Goal: Task Accomplishment & Management: Manage account settings

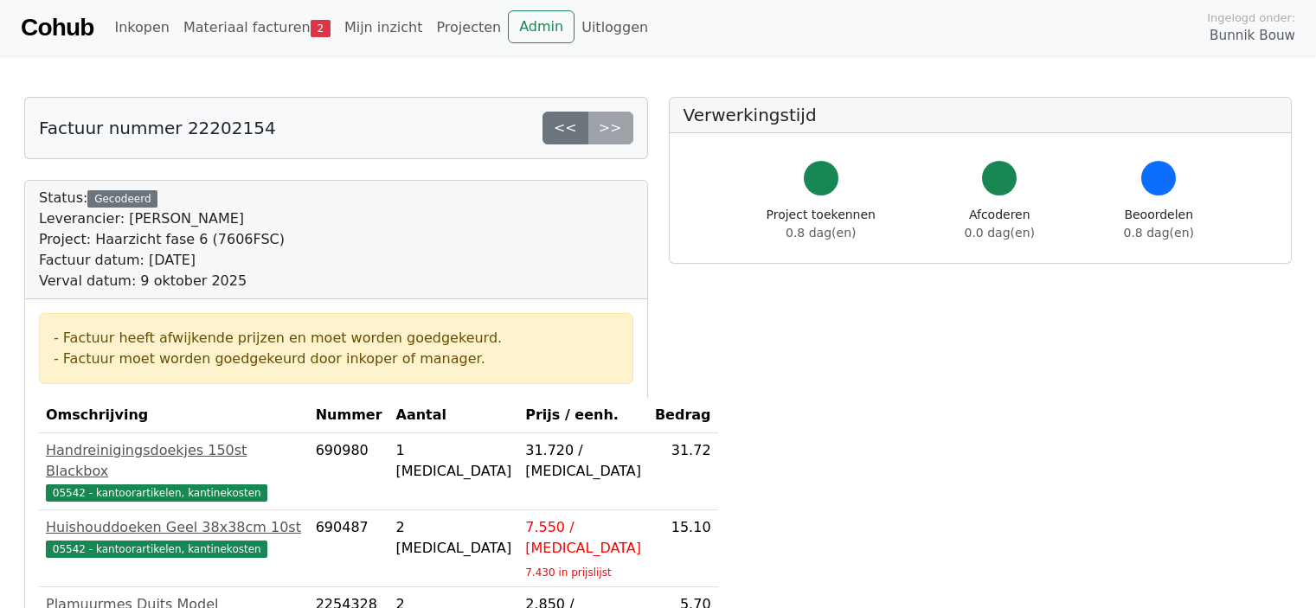
scroll to position [272, 0]
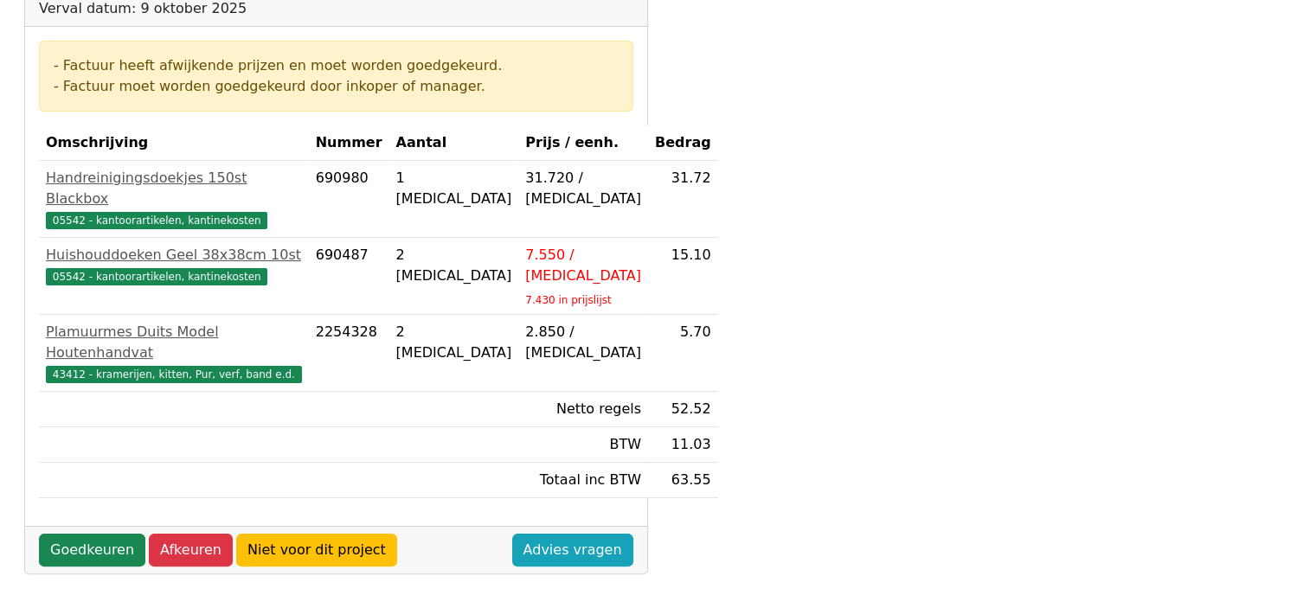
click at [1315, 276] on html "Cohub Inkopen Materiaal facturen 2 Mijn inzicht Projecten Admin Uitloggen Ingel…" at bounding box center [658, 370] width 1316 height 1284
click at [80, 534] on link "Goedkeuren" at bounding box center [92, 550] width 106 height 33
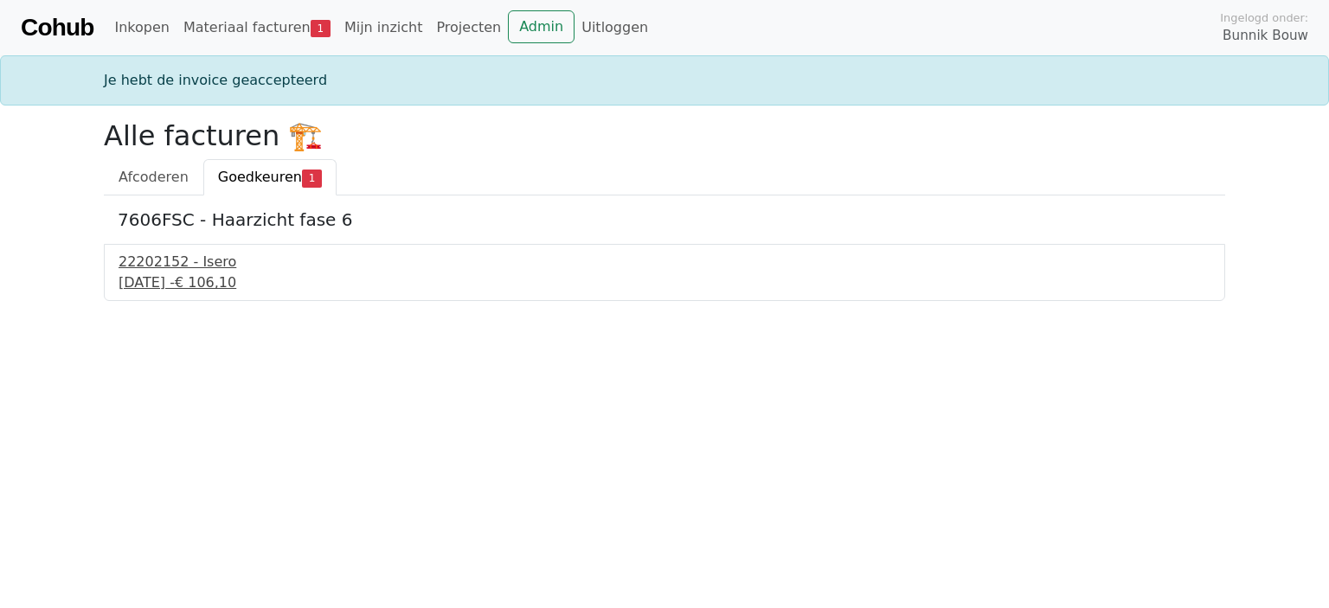
click at [183, 269] on div "22202152 - Isero" at bounding box center [664, 262] width 1092 height 21
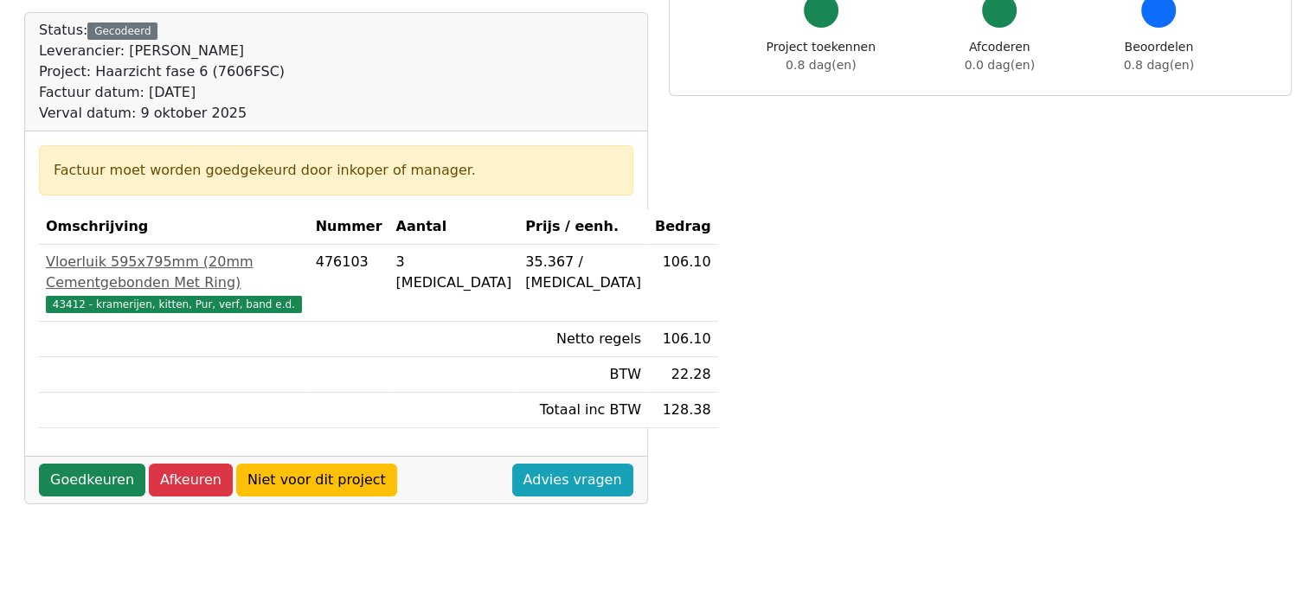
scroll to position [188, 0]
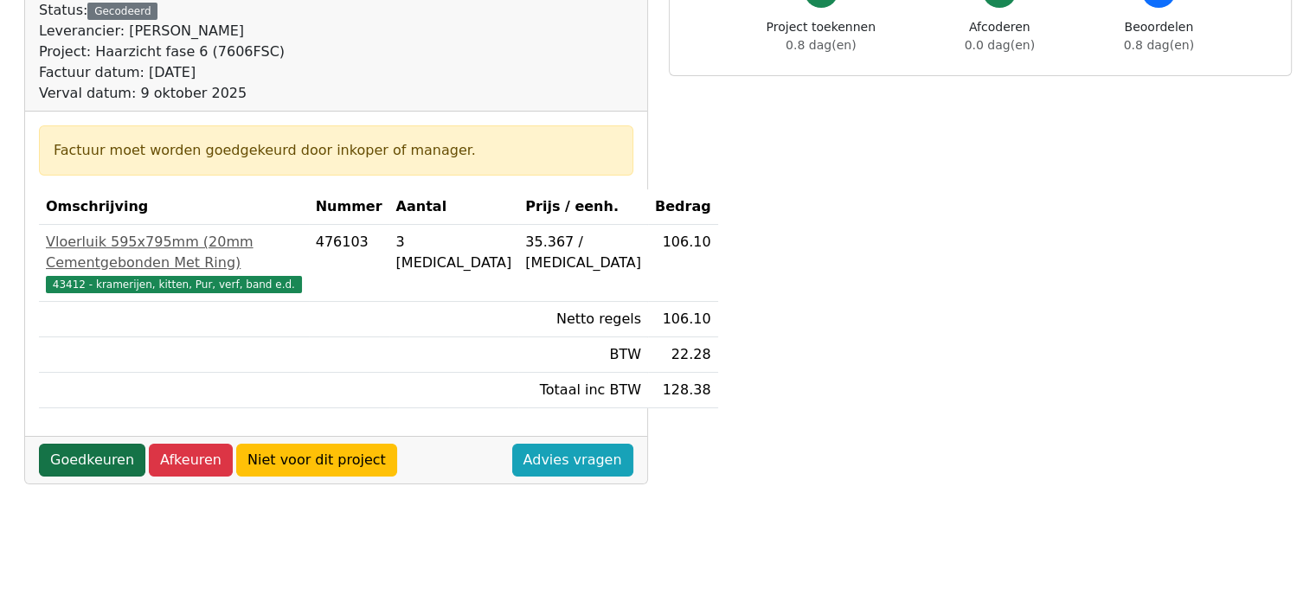
click at [72, 477] on link "Goedkeuren" at bounding box center [92, 460] width 106 height 33
